Goal: Communication & Community: Answer question/provide support

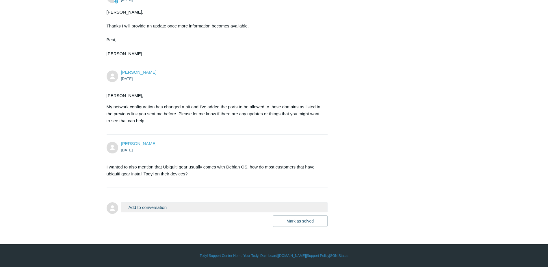
scroll to position [2175, 0]
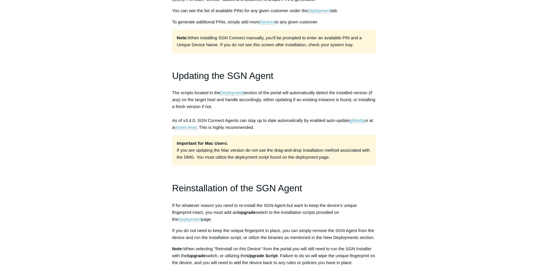
scroll to position [346, 0]
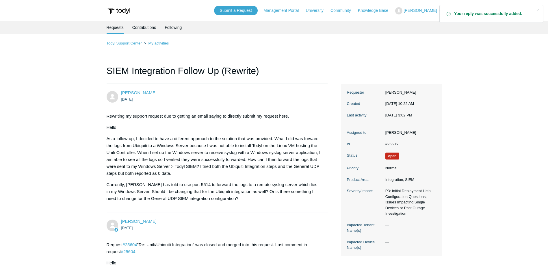
scroll to position [144, 0]
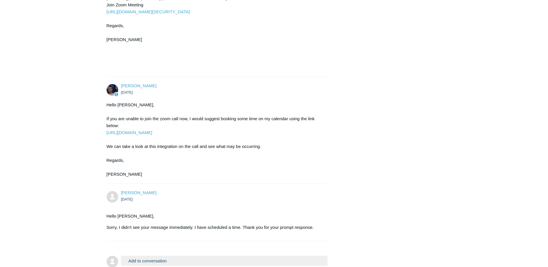
scroll to position [152, 0]
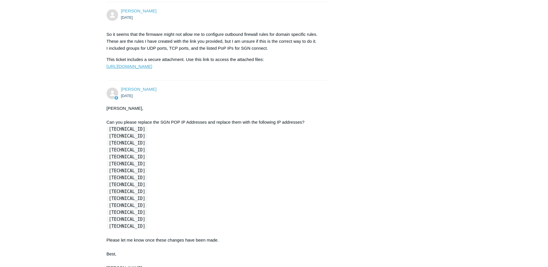
scroll to position [1039, 0]
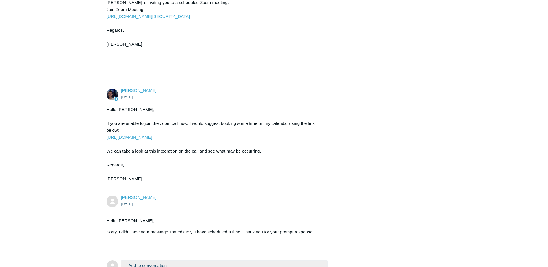
scroll to position [326, 0]
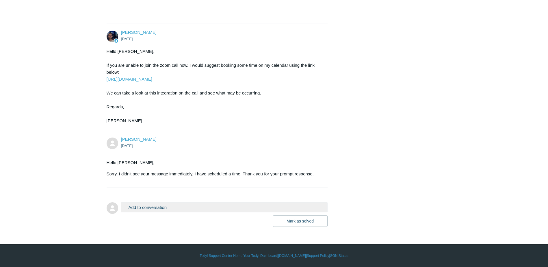
click at [145, 206] on button "Add to conversation" at bounding box center [224, 207] width 207 height 10
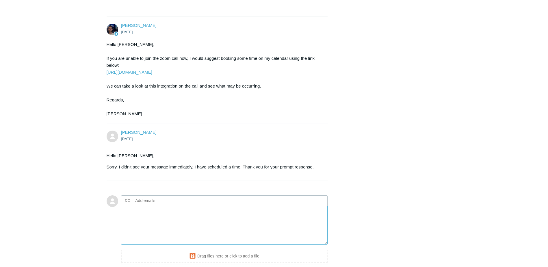
click at [188, 229] on textarea "Add your reply" at bounding box center [224, 225] width 207 height 39
type textarea "H"
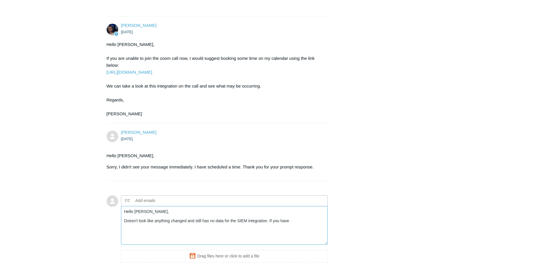
click at [315, 236] on textarea "Hello Connor, Doesn't look like anything changed and still has no data for the …" at bounding box center [224, 225] width 207 height 39
drag, startPoint x: 218, startPoint y: 140, endPoint x: 222, endPoint y: 238, distance: 97.7
click at [222, 238] on textarea "Hello Connor, Doesn't look like anything changed and still has no data for the …" at bounding box center [224, 225] width 207 height 39
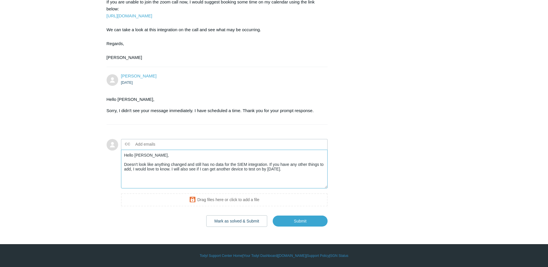
scroll to position [389, 0]
type textarea "Hello Connor, Doesn't look like anything changed and still has no data for the …"
click at [280, 217] on input "Submit" at bounding box center [300, 221] width 55 height 12
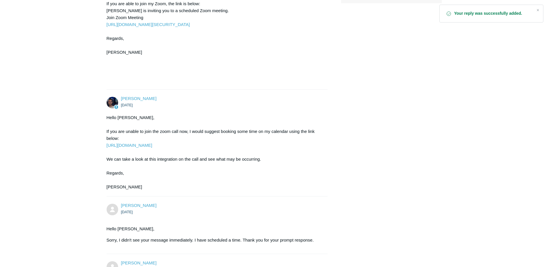
scroll to position [390, 0]
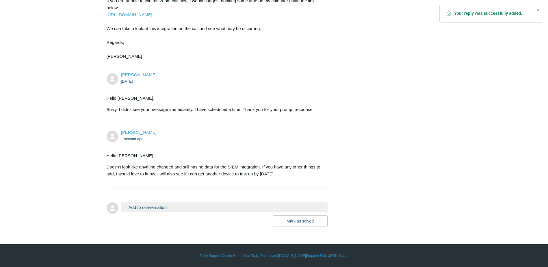
click at [274, 136] on ul "1 second ago" at bounding box center [221, 138] width 201 height 7
